Goal: Task Accomplishment & Management: Use online tool/utility

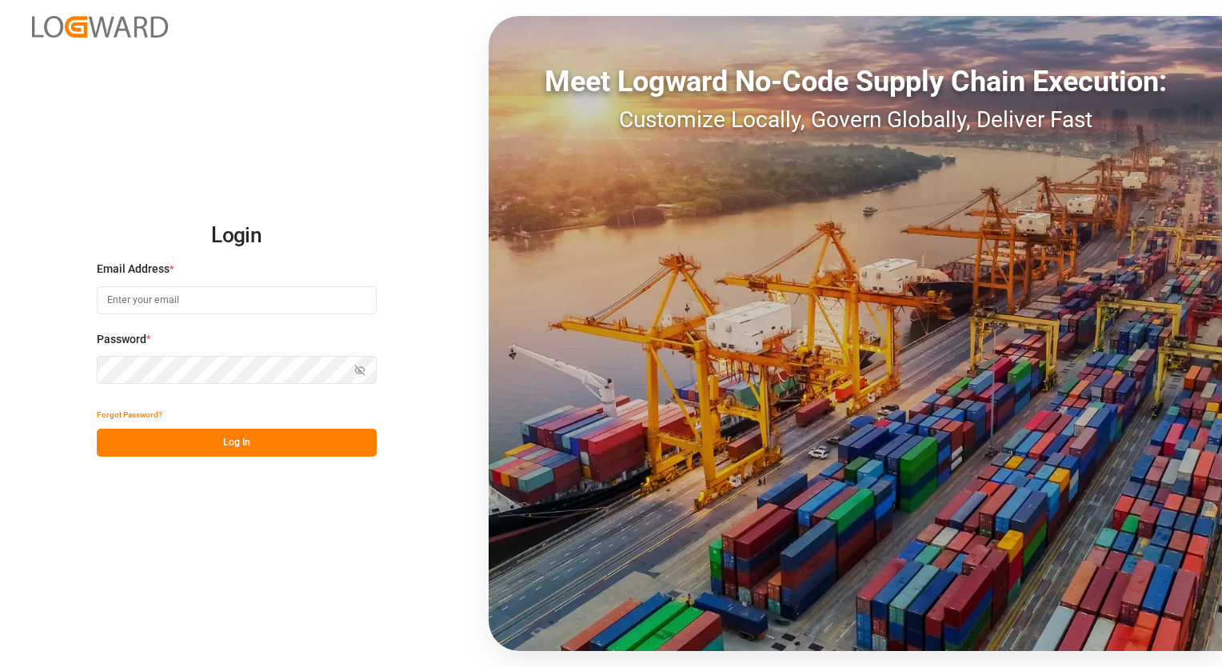
type input "[EMAIL_ADDRESS][PERSON_NAME][DOMAIN_NAME]"
click at [238, 446] on button "Log In" at bounding box center [237, 443] width 280 height 28
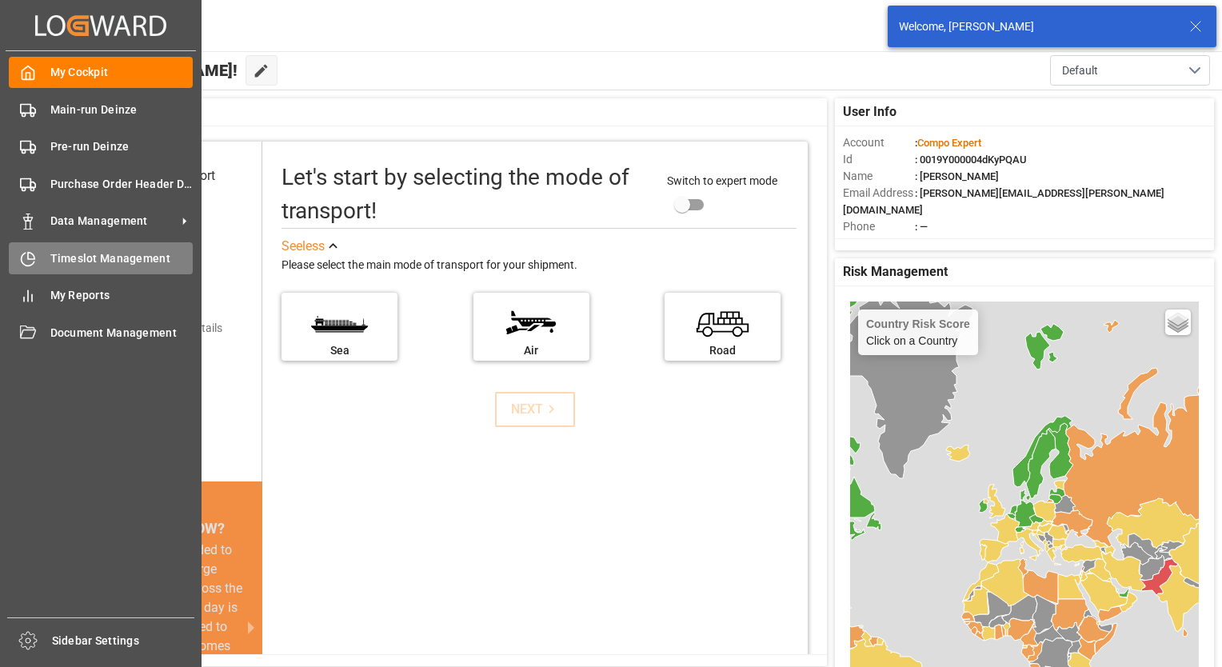
click at [116, 261] on span "Timeslot Management" at bounding box center [121, 258] width 143 height 17
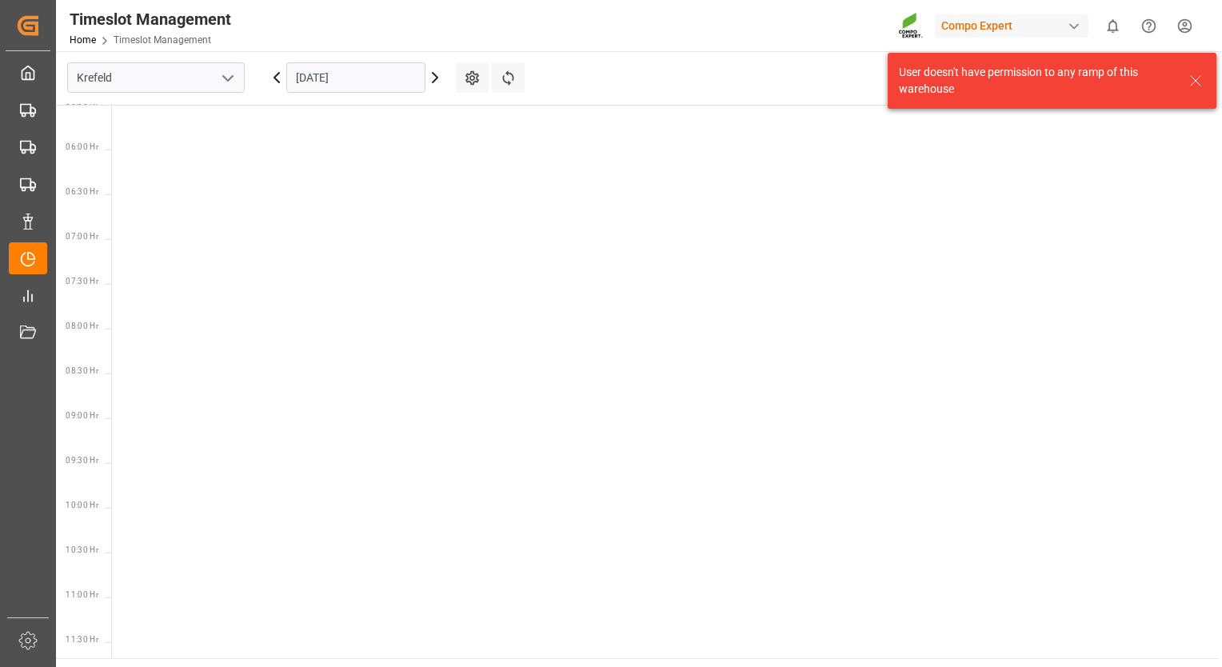
scroll to position [650, 0]
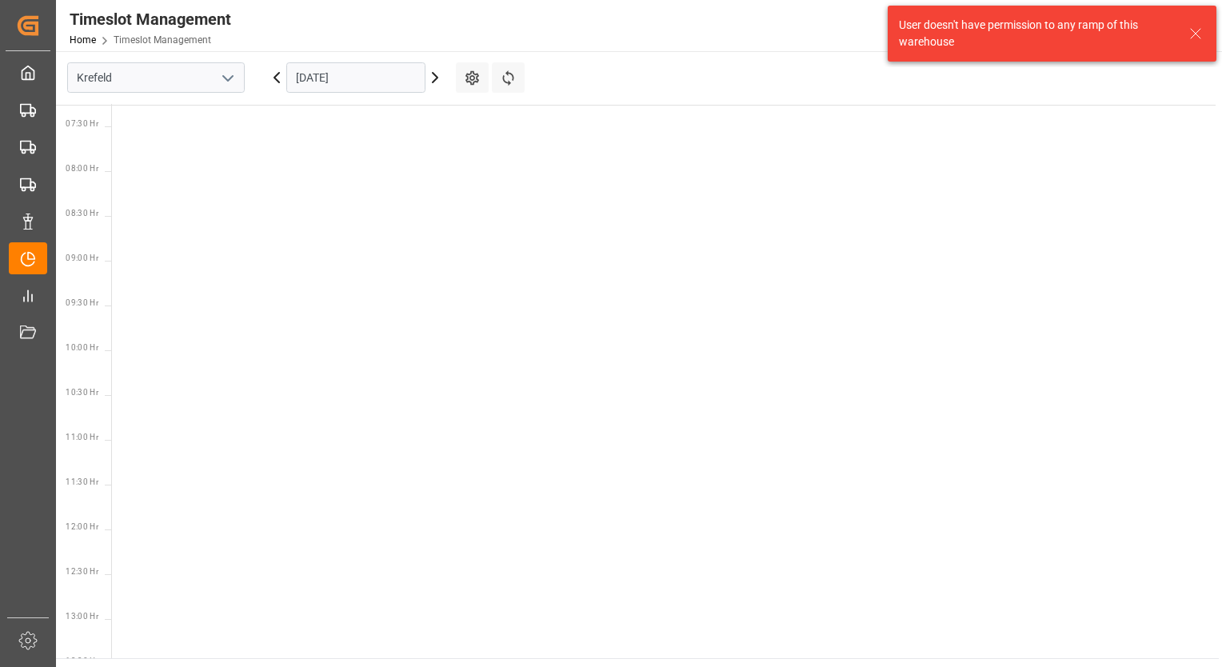
click at [223, 82] on icon "open menu" at bounding box center [227, 78] width 19 height 19
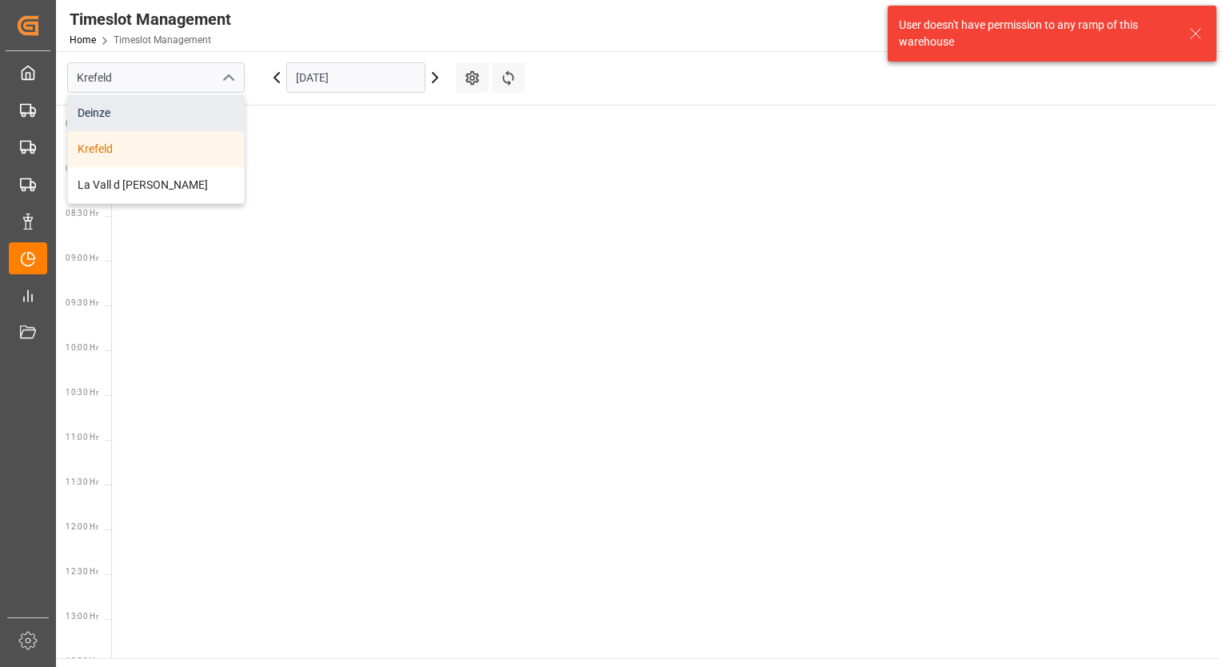
click at [96, 115] on div "Deinze" at bounding box center [156, 113] width 176 height 36
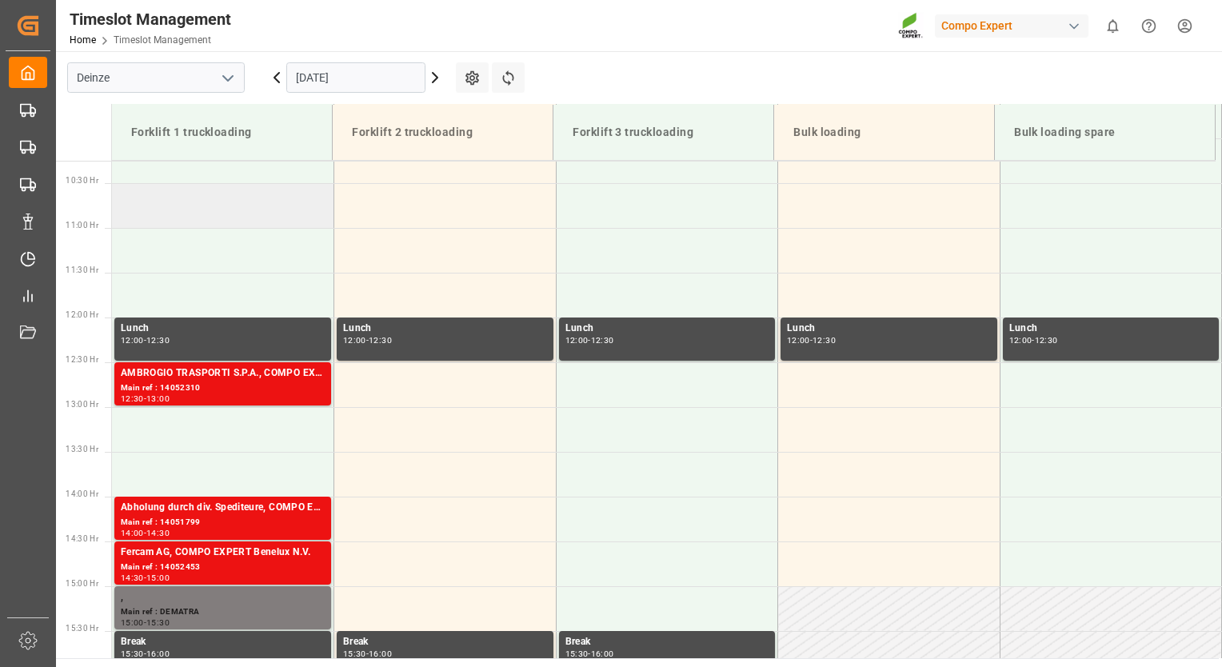
scroll to position [946, 0]
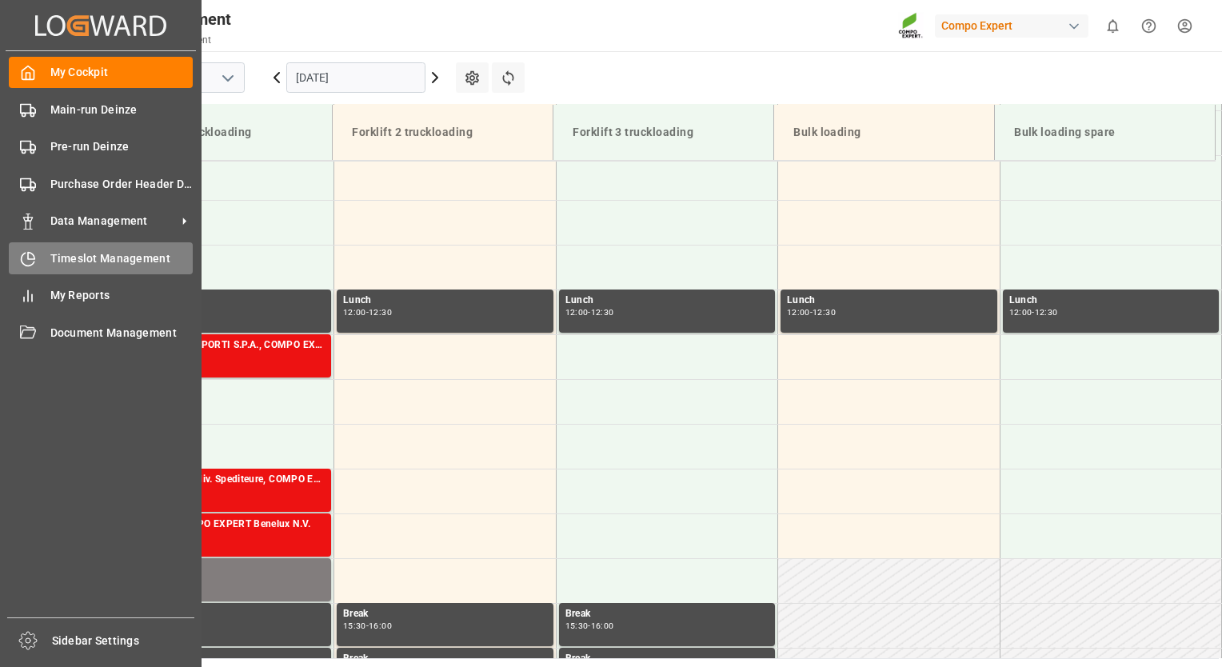
click at [96, 263] on span "Timeslot Management" at bounding box center [121, 258] width 143 height 17
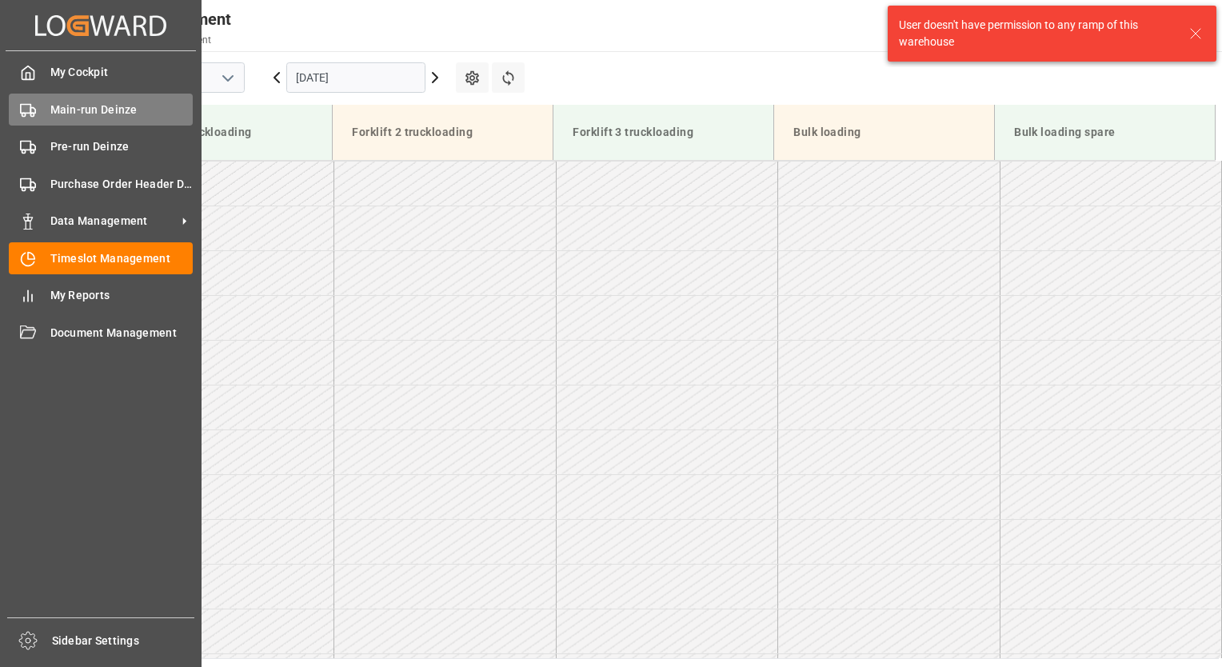
click at [90, 114] on span "Main-run Deinze" at bounding box center [121, 110] width 143 height 17
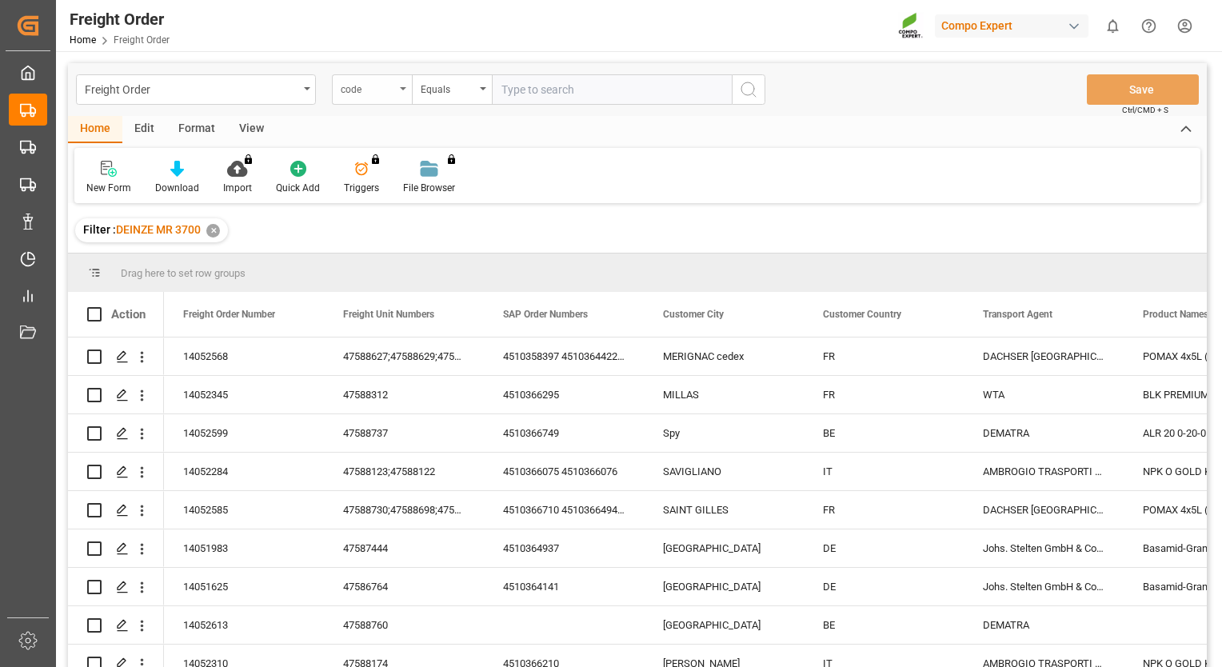
click at [396, 96] on div "code" at bounding box center [372, 89] width 80 height 30
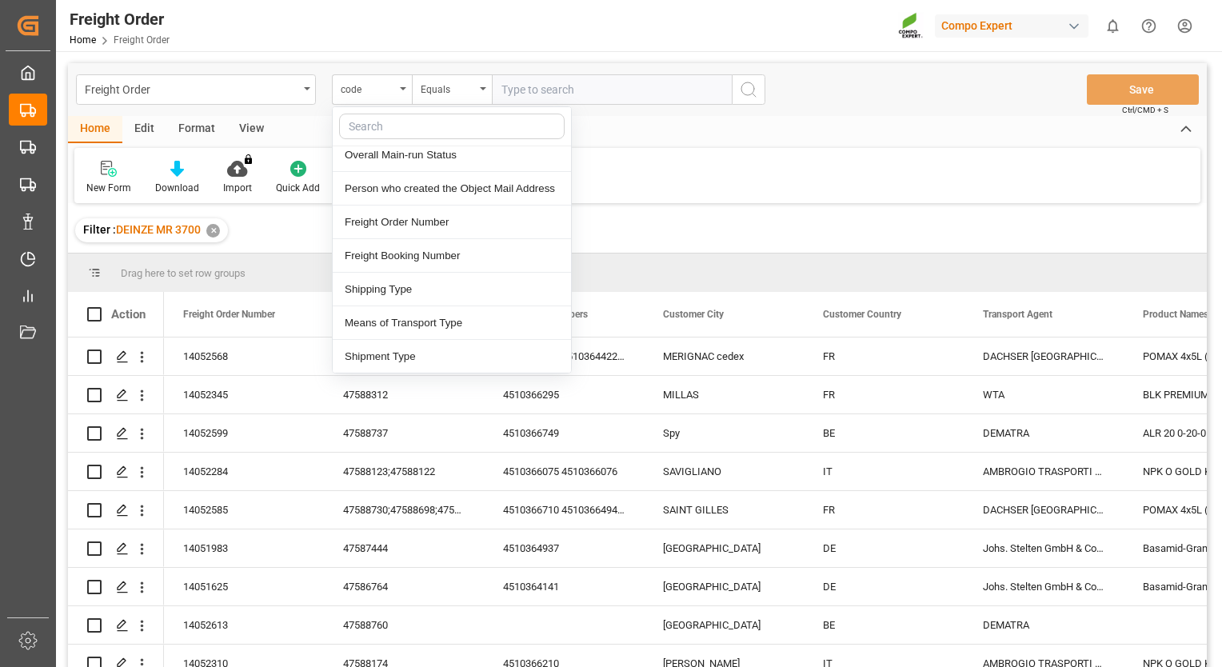
scroll to position [160, 0]
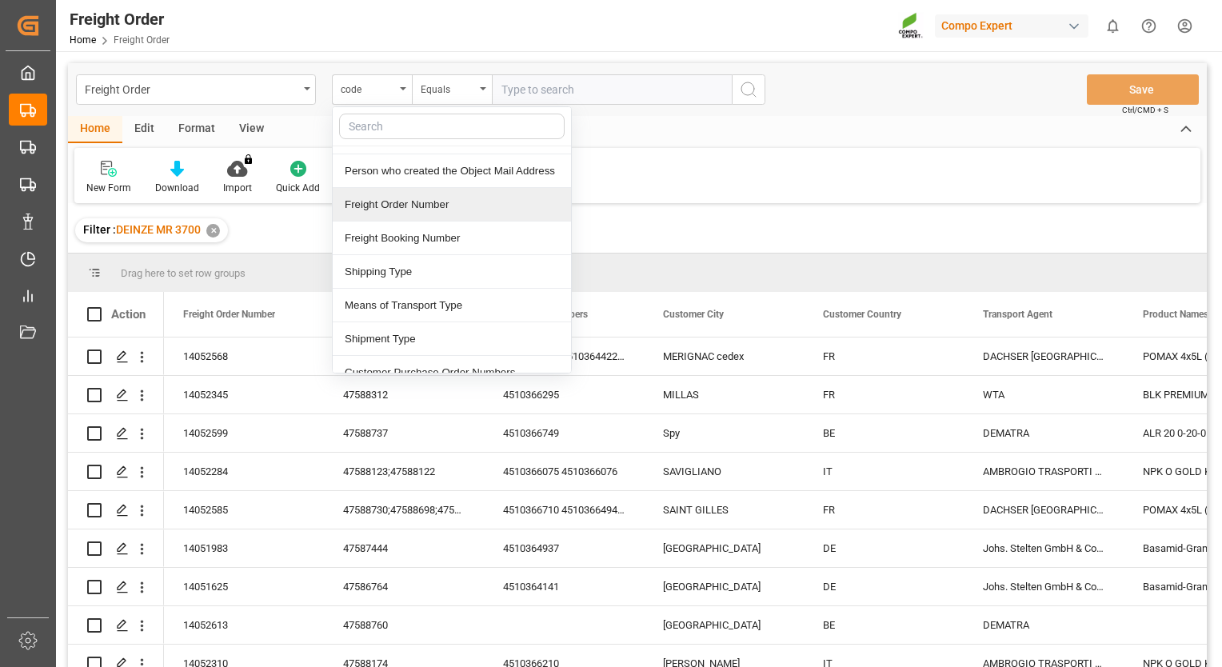
click at [414, 206] on div "Freight Order Number" at bounding box center [452, 205] width 238 height 34
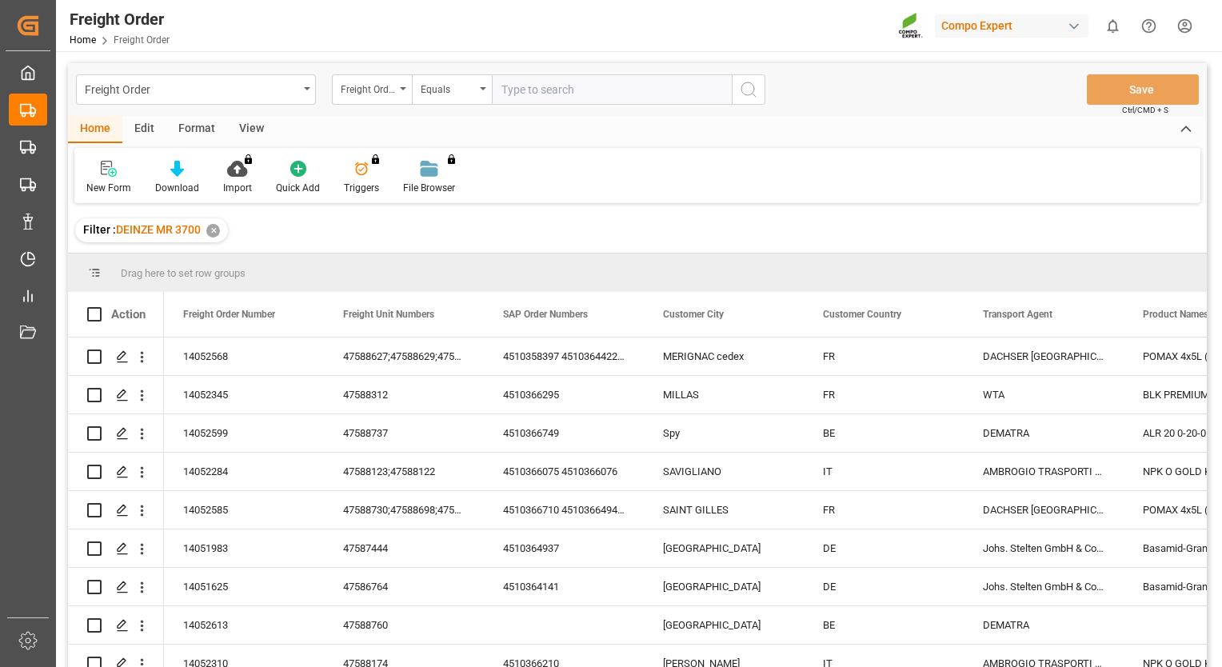
click at [521, 82] on input "text" at bounding box center [612, 89] width 240 height 30
type input "14052099"
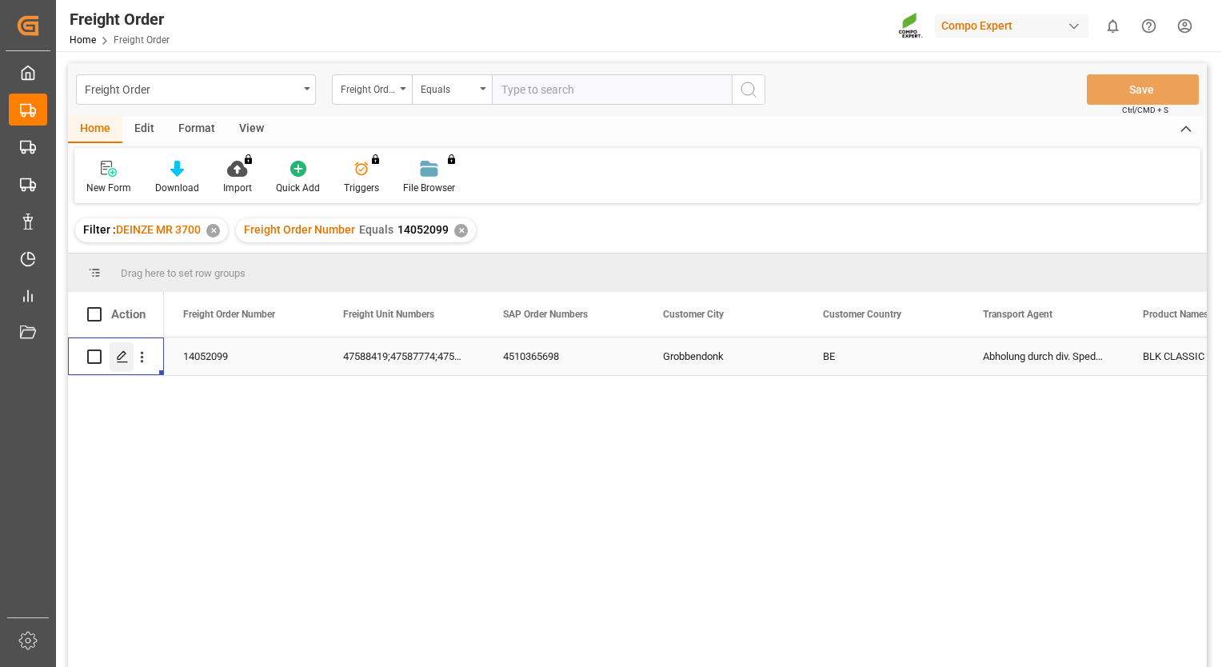
click at [122, 353] on polygon "Press SPACE to select this row." at bounding box center [122, 356] width 8 height 8
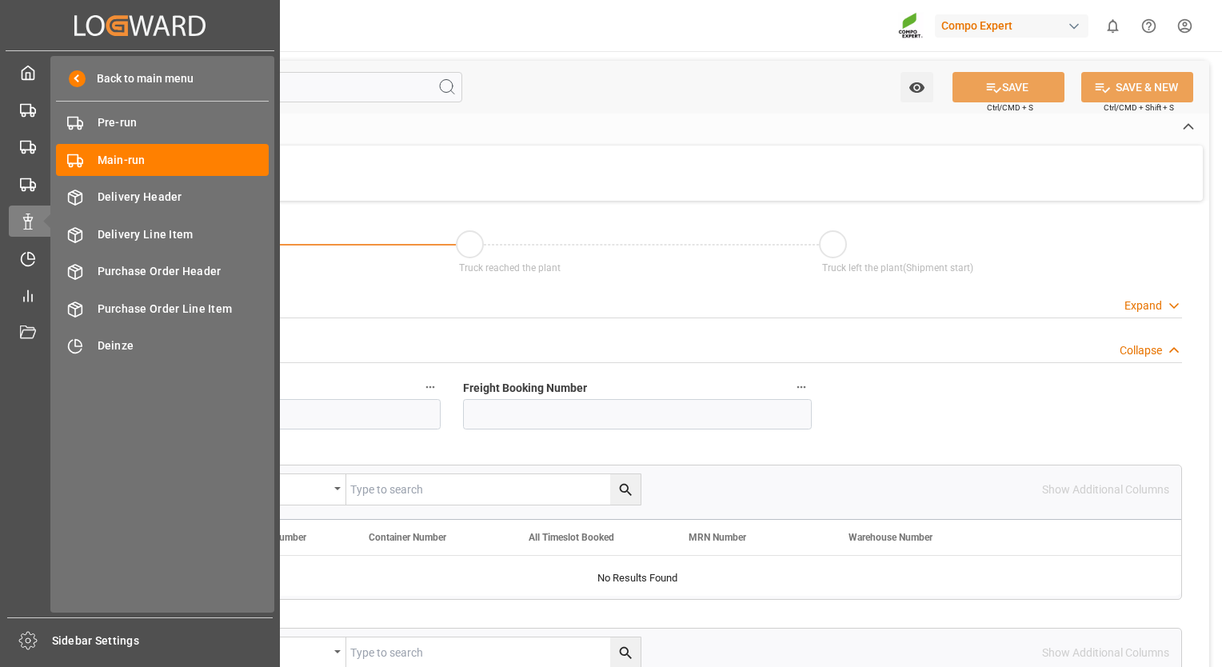
type input "24"
type input "21284"
type input "0"
type input "08.09.2025 00:00"
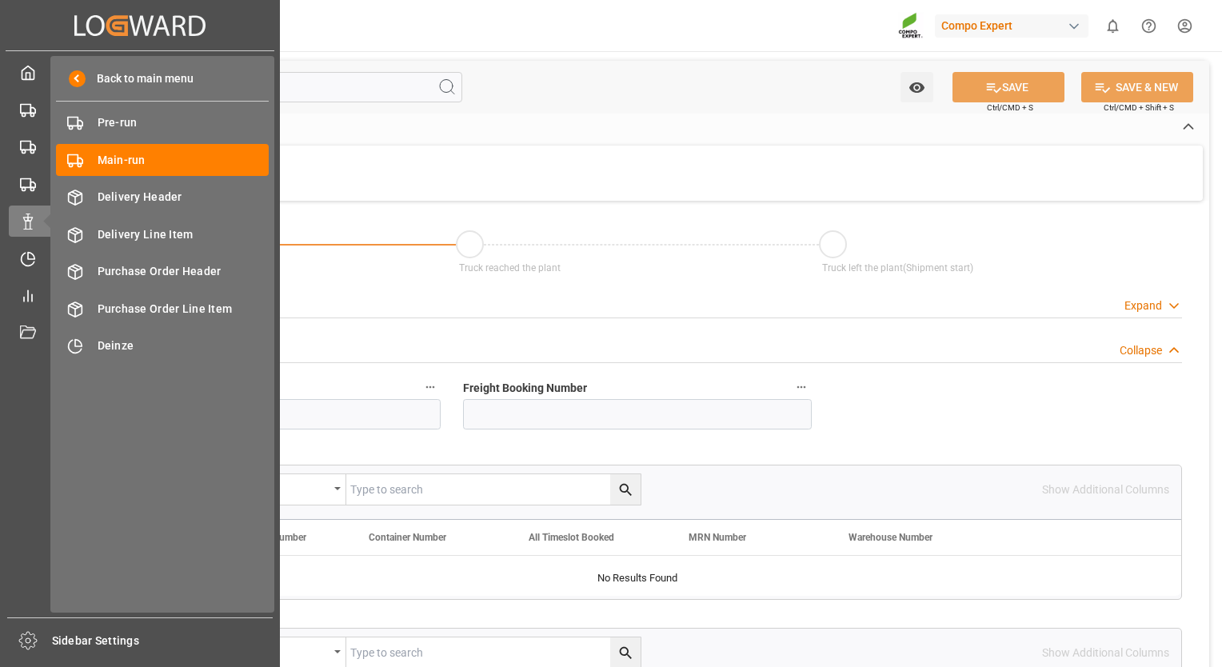
type input "[DATE] 11:12"
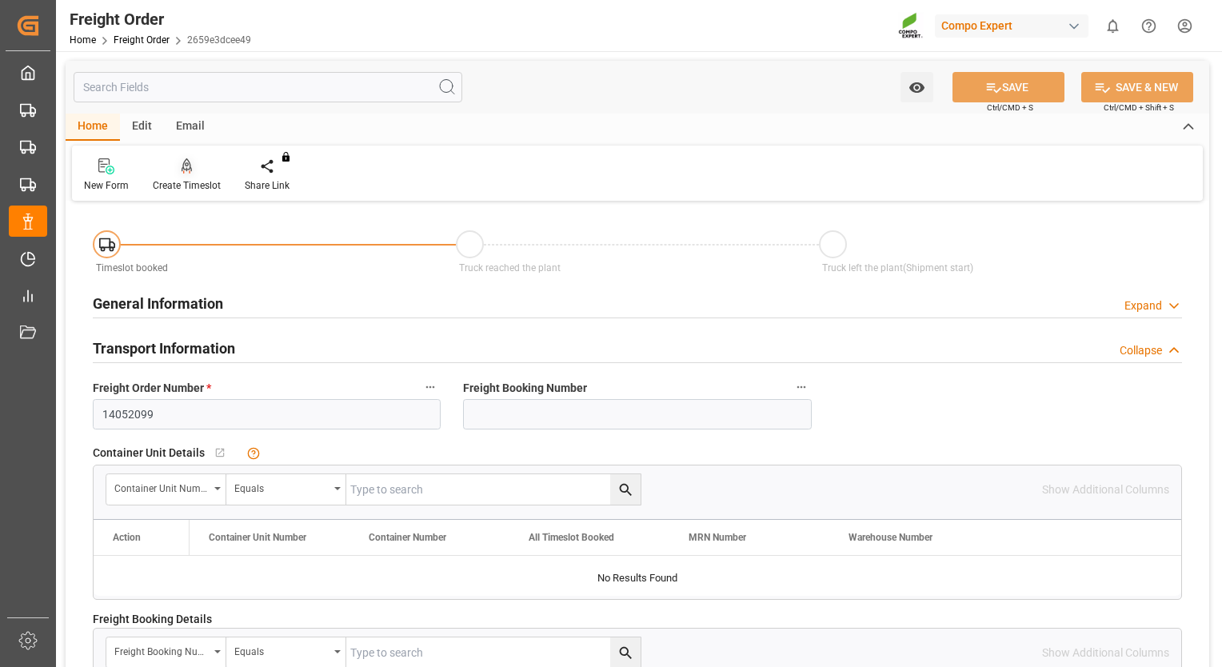
click at [201, 186] on div "Create Timeslot" at bounding box center [187, 185] width 68 height 14
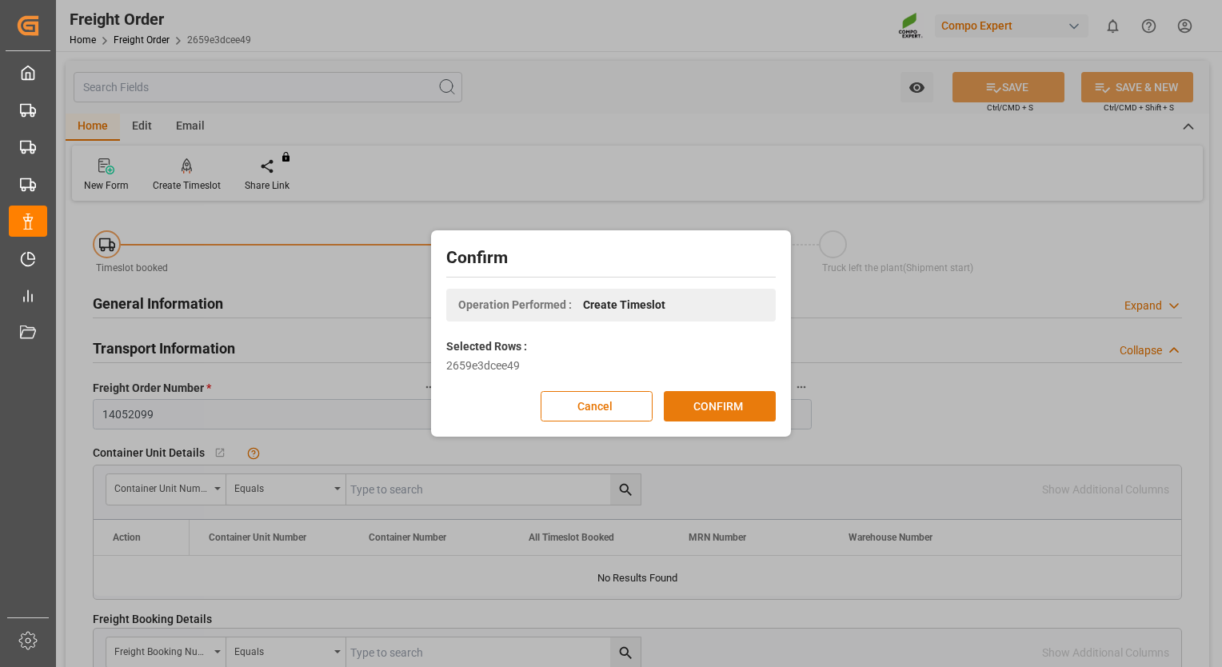
click at [733, 398] on button "CONFIRM" at bounding box center [720, 406] width 112 height 30
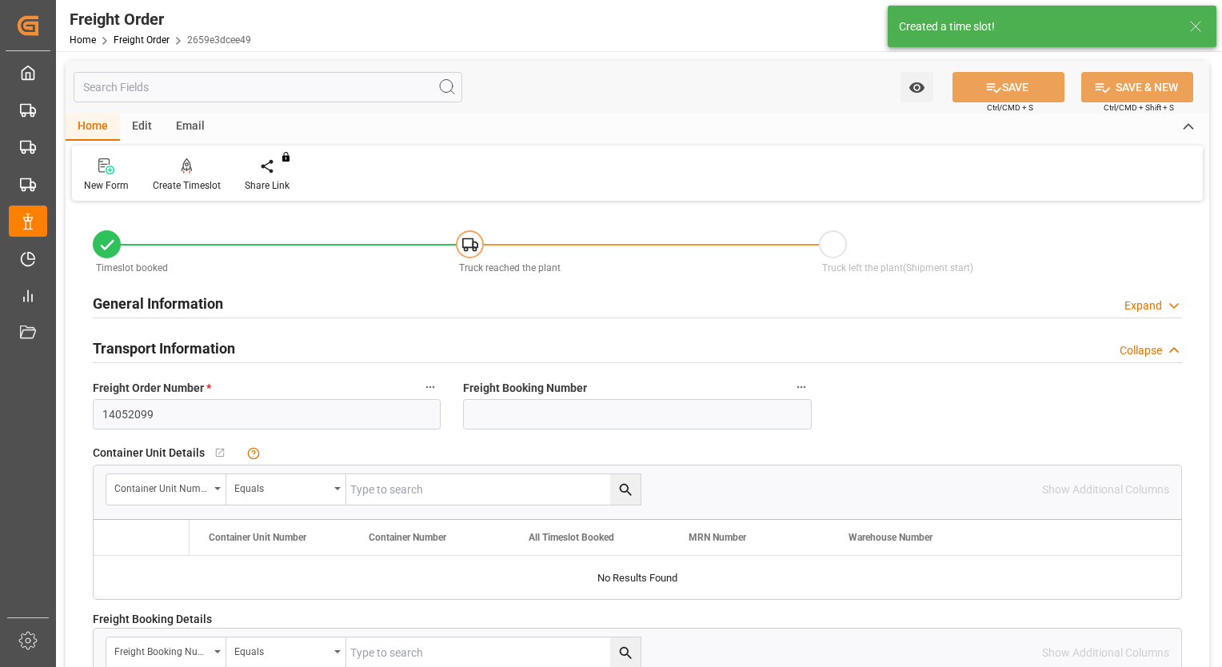
type input "24"
type input "24344"
type input "0"
type input "24344"
type input "10.09.2025 00:00"
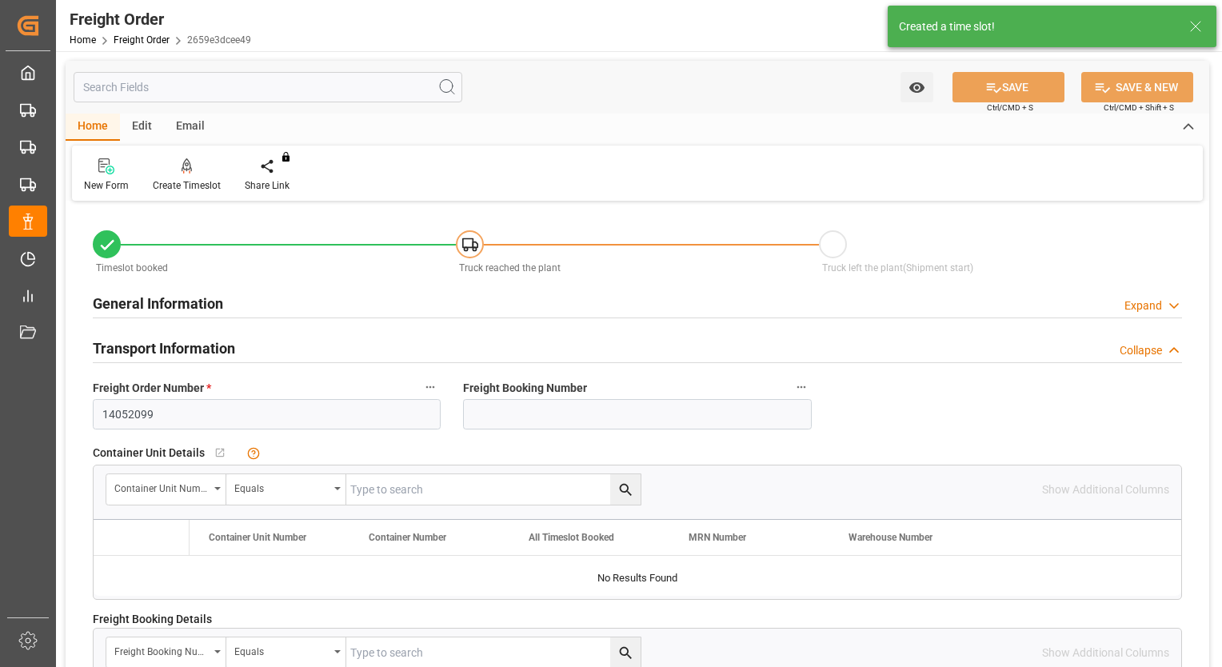
type input "[DATE] 11:12"
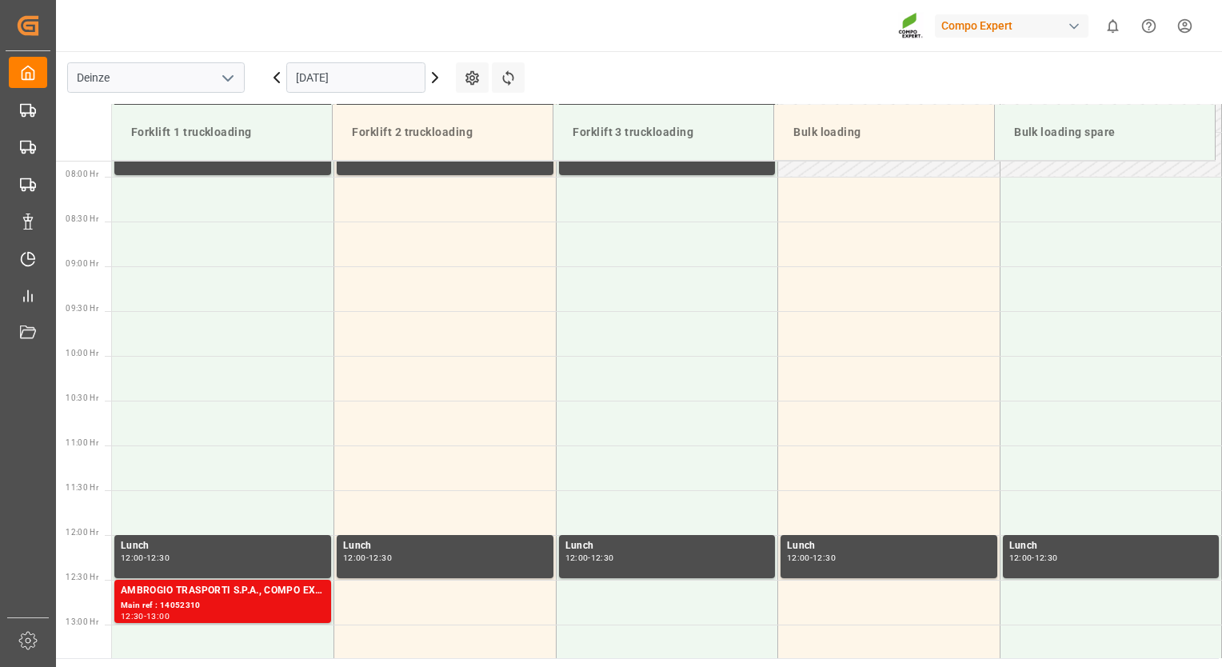
scroll to position [706, 0]
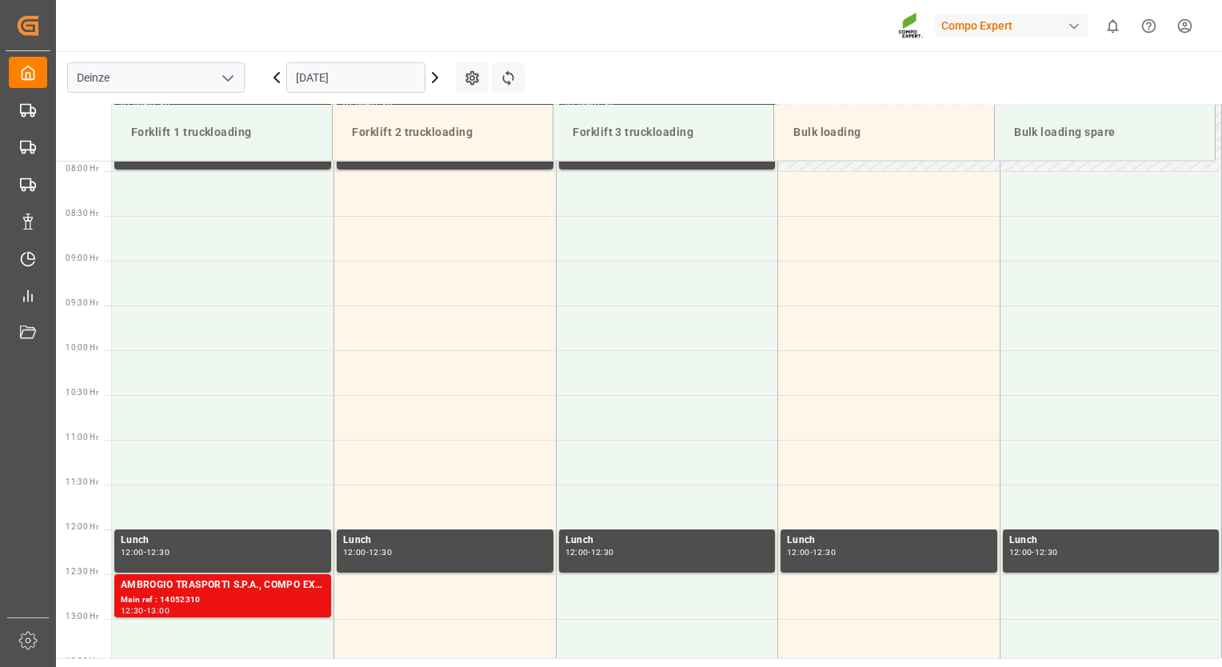
click at [433, 75] on icon at bounding box center [434, 77] width 19 height 19
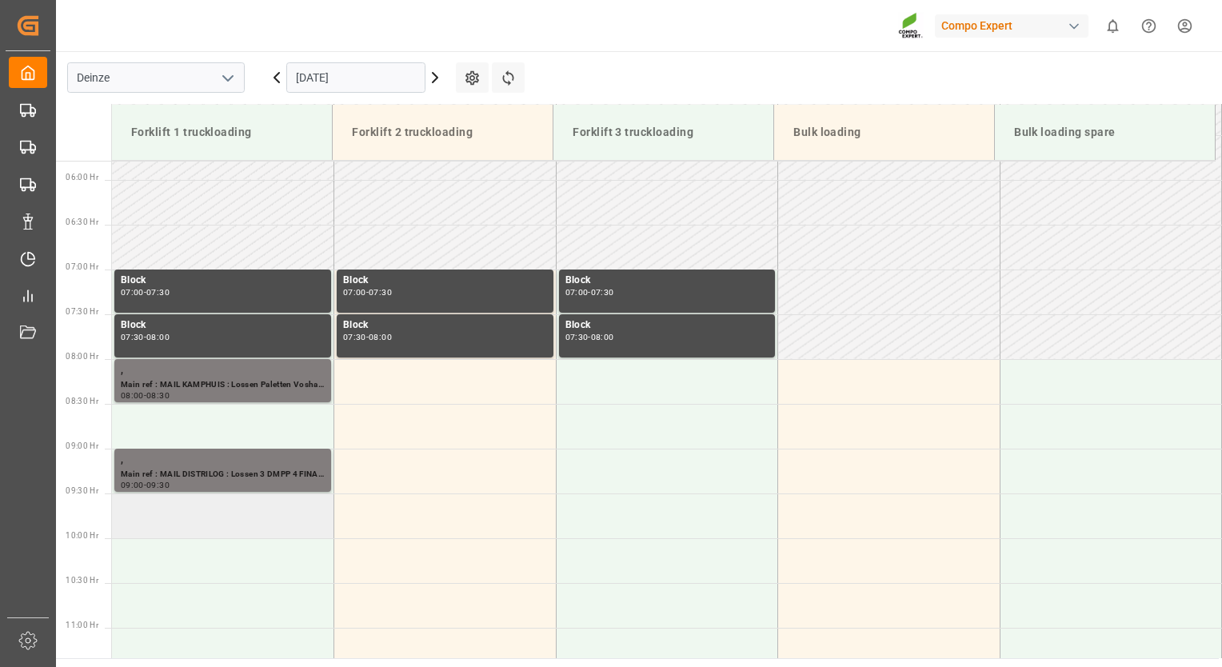
scroll to position [546, 0]
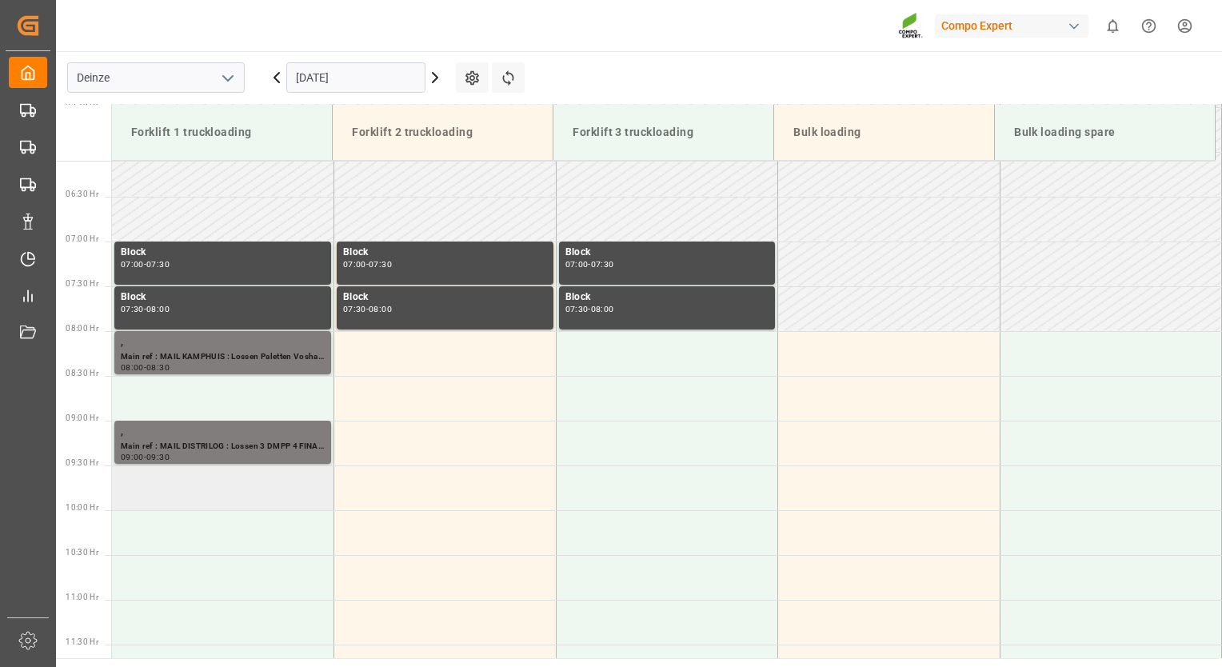
click at [160, 497] on td at bounding box center [223, 487] width 222 height 45
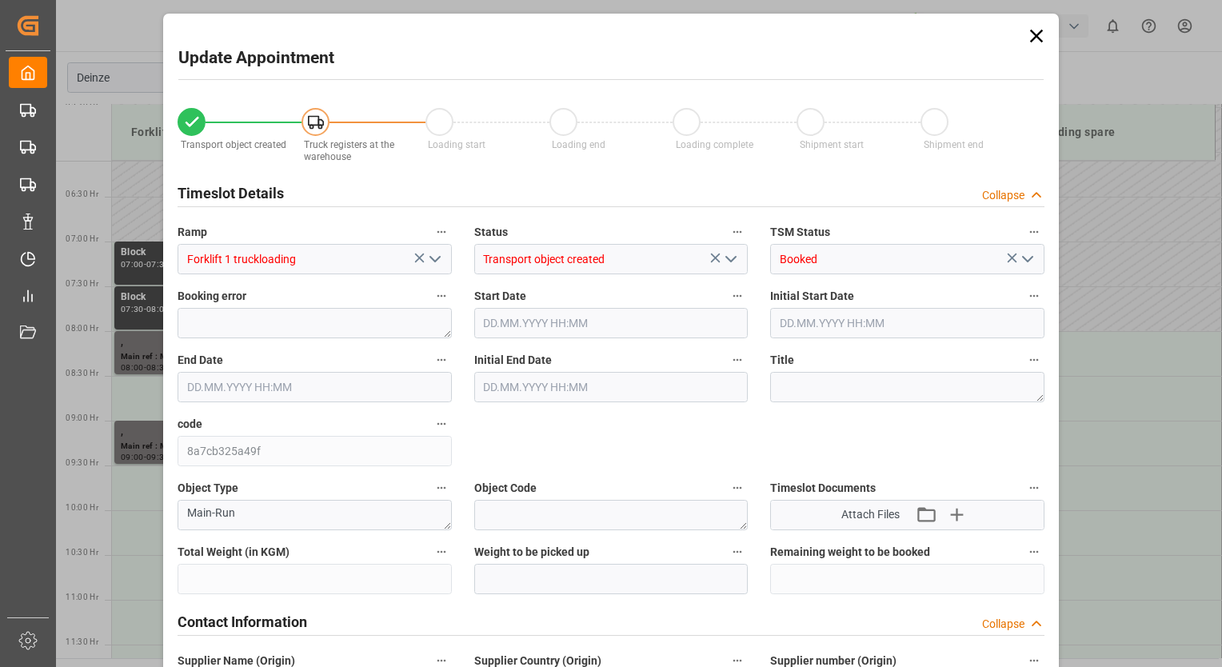
type input "24344"
type input "0"
type input "24"
type input "[DATE] 09:30"
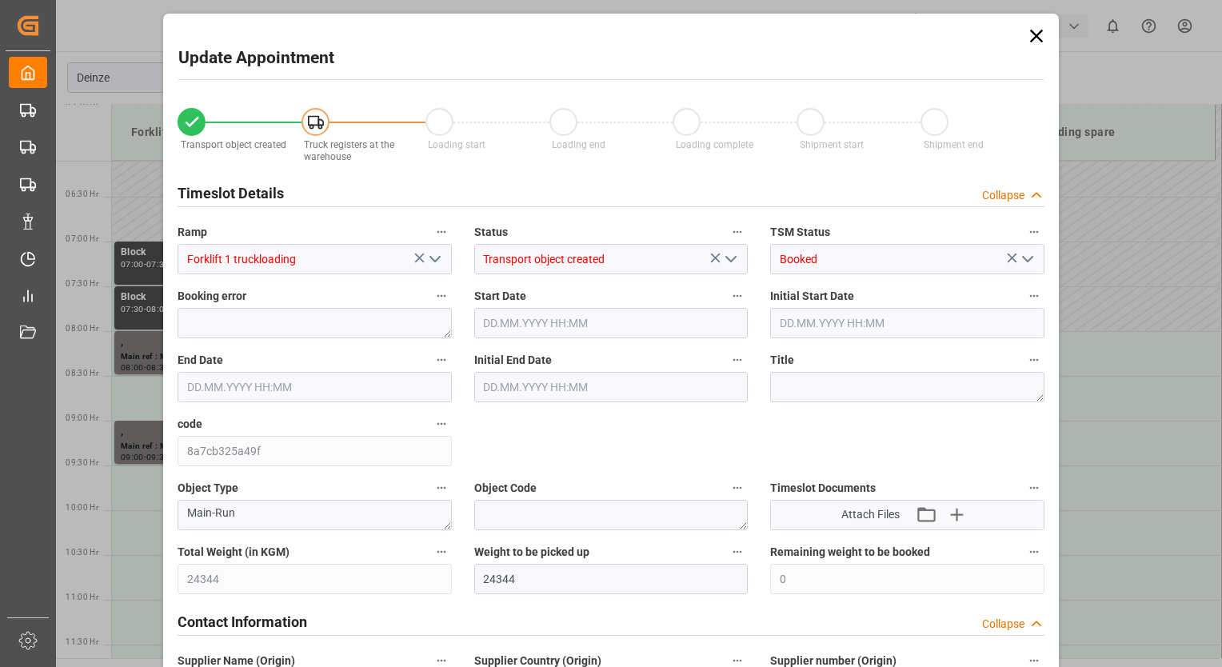
type input "[DATE] 10:00"
type input "[DATE] 11:12"
type input "[DATE] 06:40"
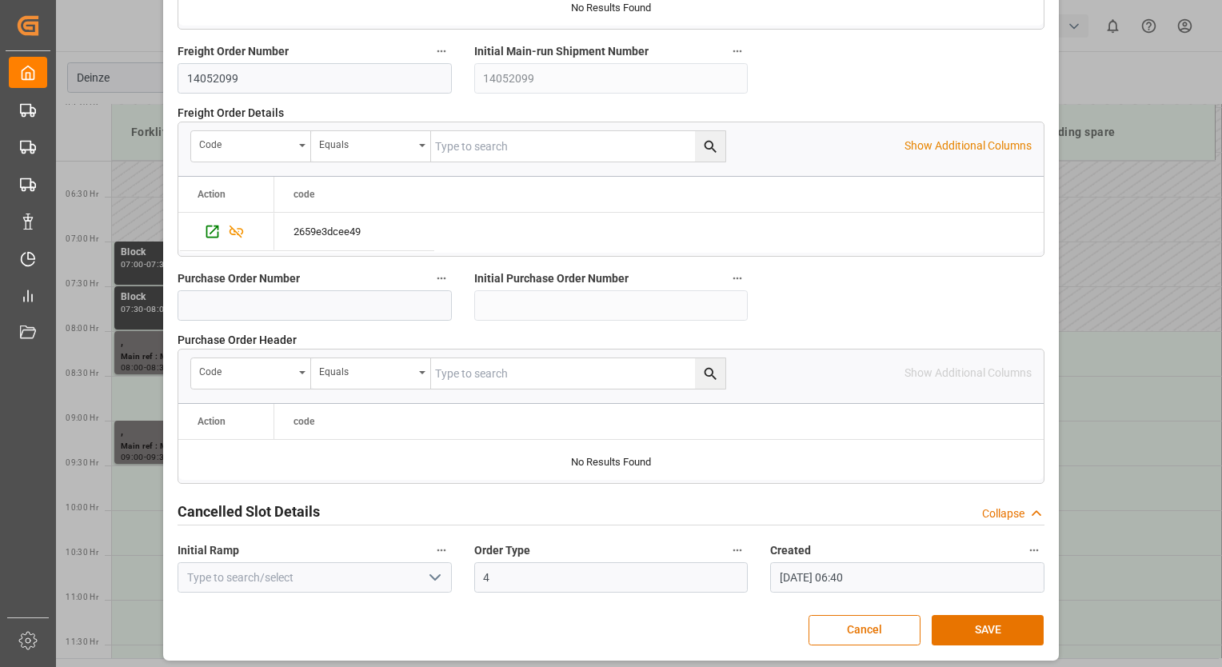
scroll to position [1551, 0]
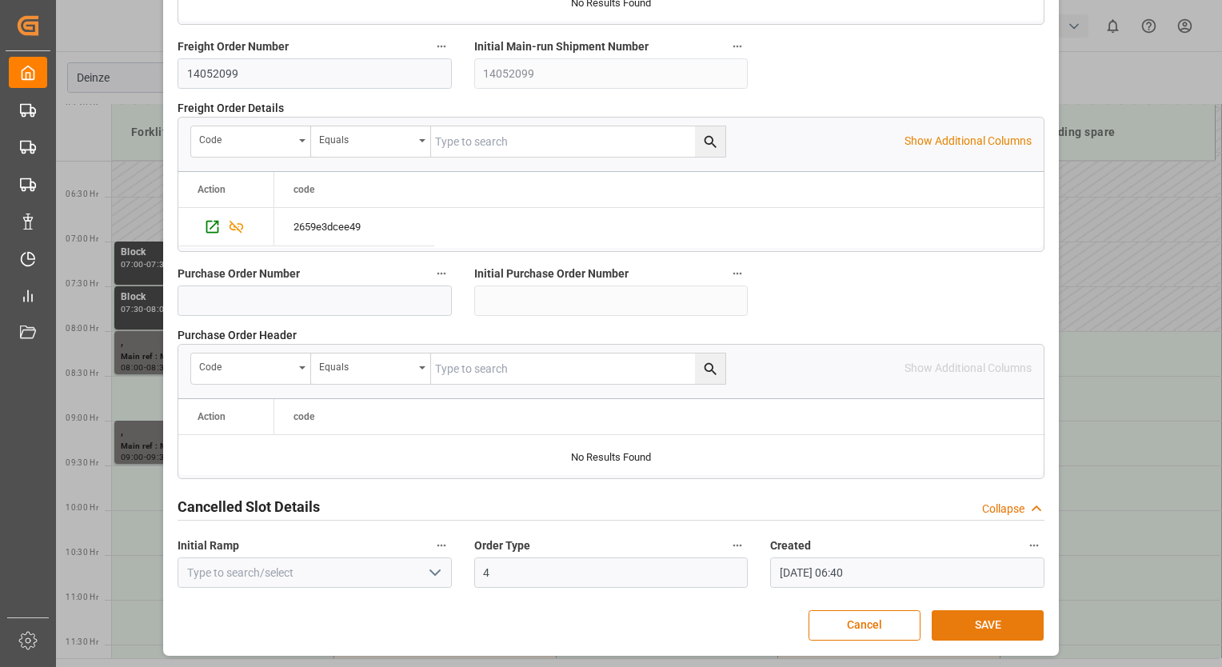
click at [1001, 626] on button "SAVE" at bounding box center [988, 625] width 112 height 30
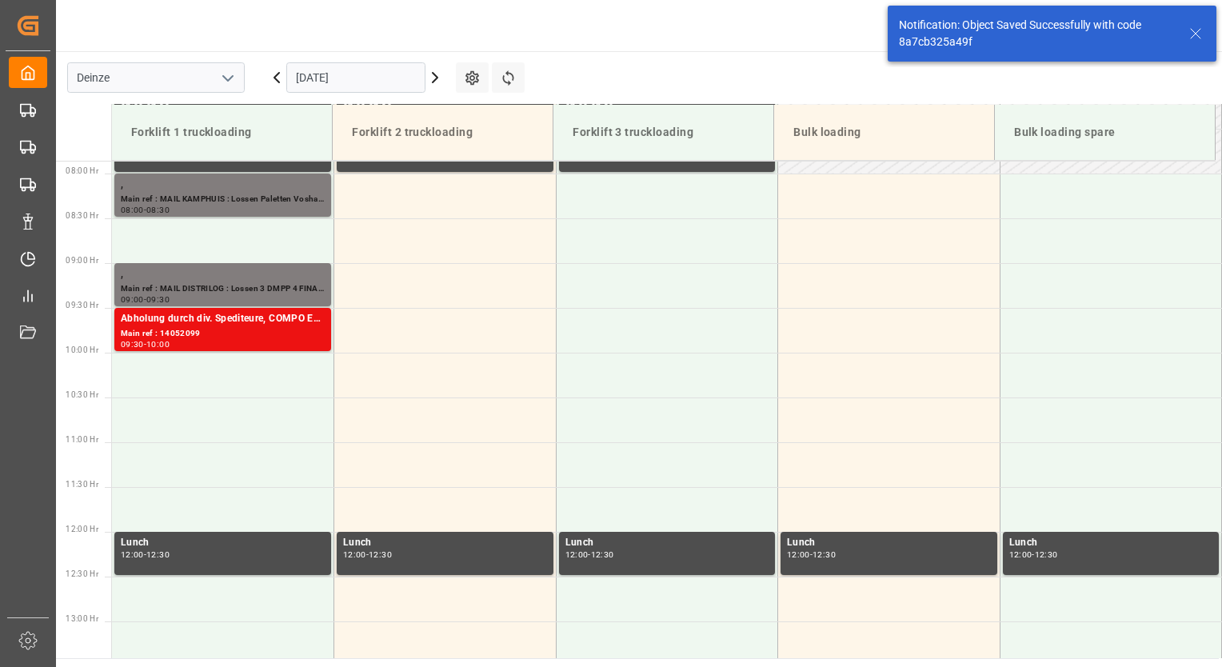
scroll to position [706, 0]
